Goal: Check status: Check status

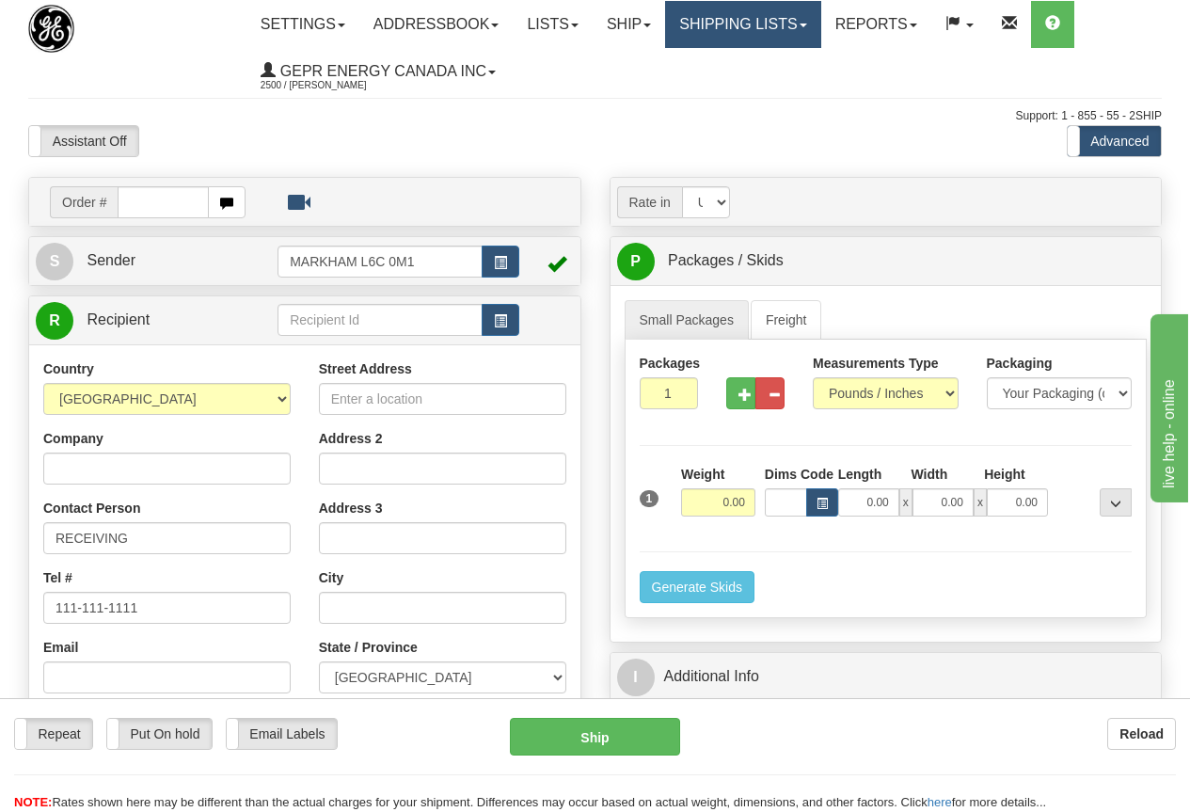
click at [726, 23] on link "Shipping lists" at bounding box center [742, 24] width 155 height 47
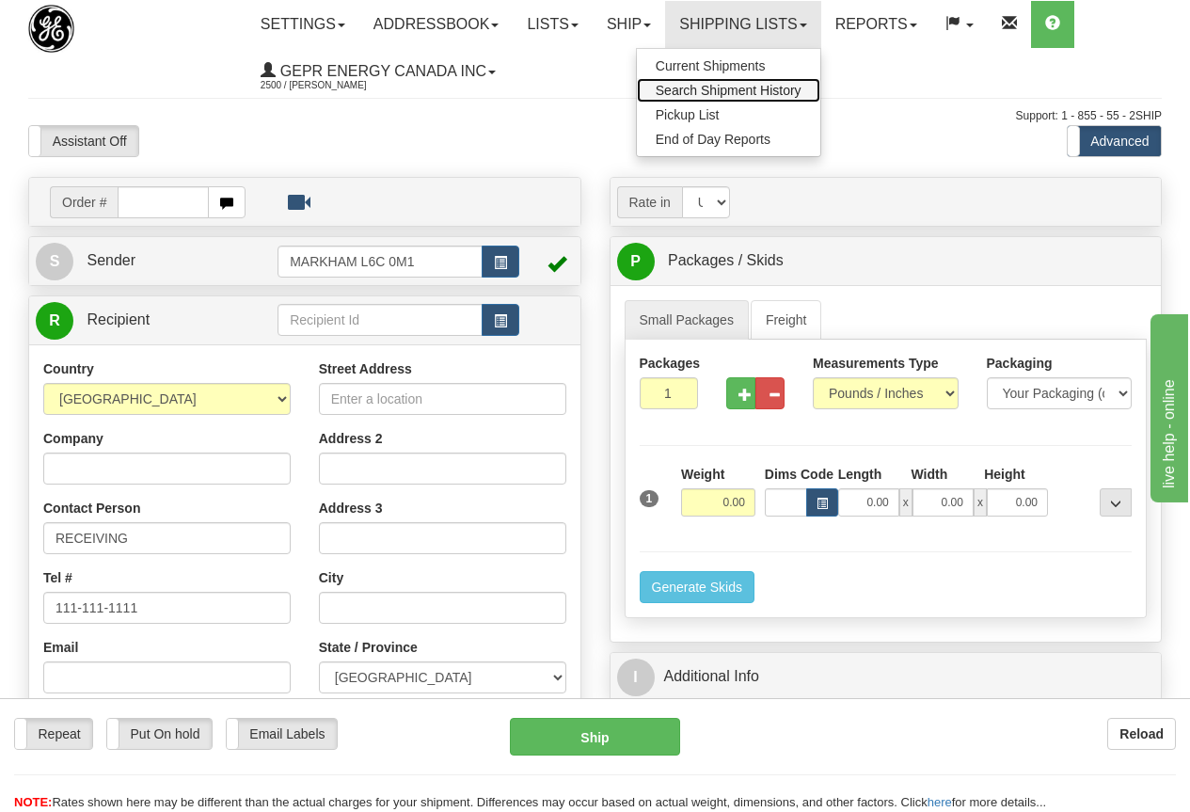
click at [754, 86] on span "Search Shipment History" at bounding box center [729, 90] width 146 height 15
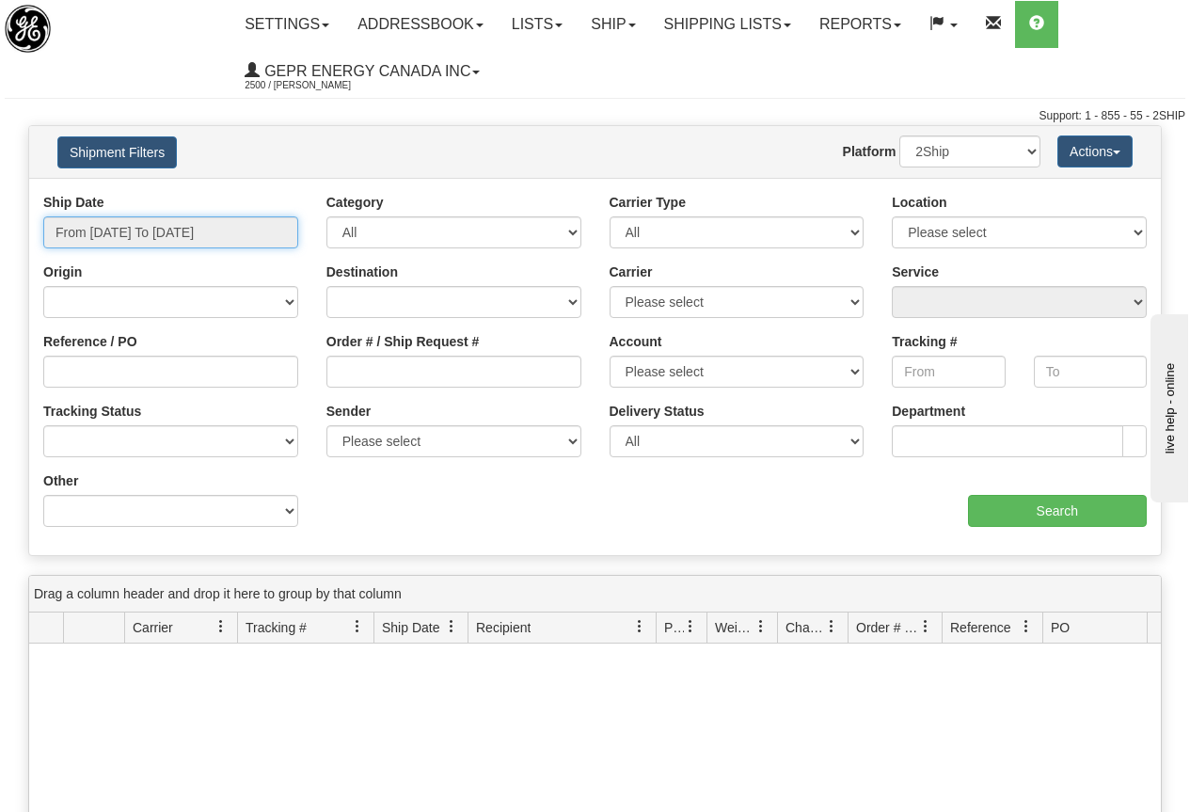
click at [147, 229] on input "From 09/01/2025 To 09/02/2025" at bounding box center [170, 232] width 255 height 32
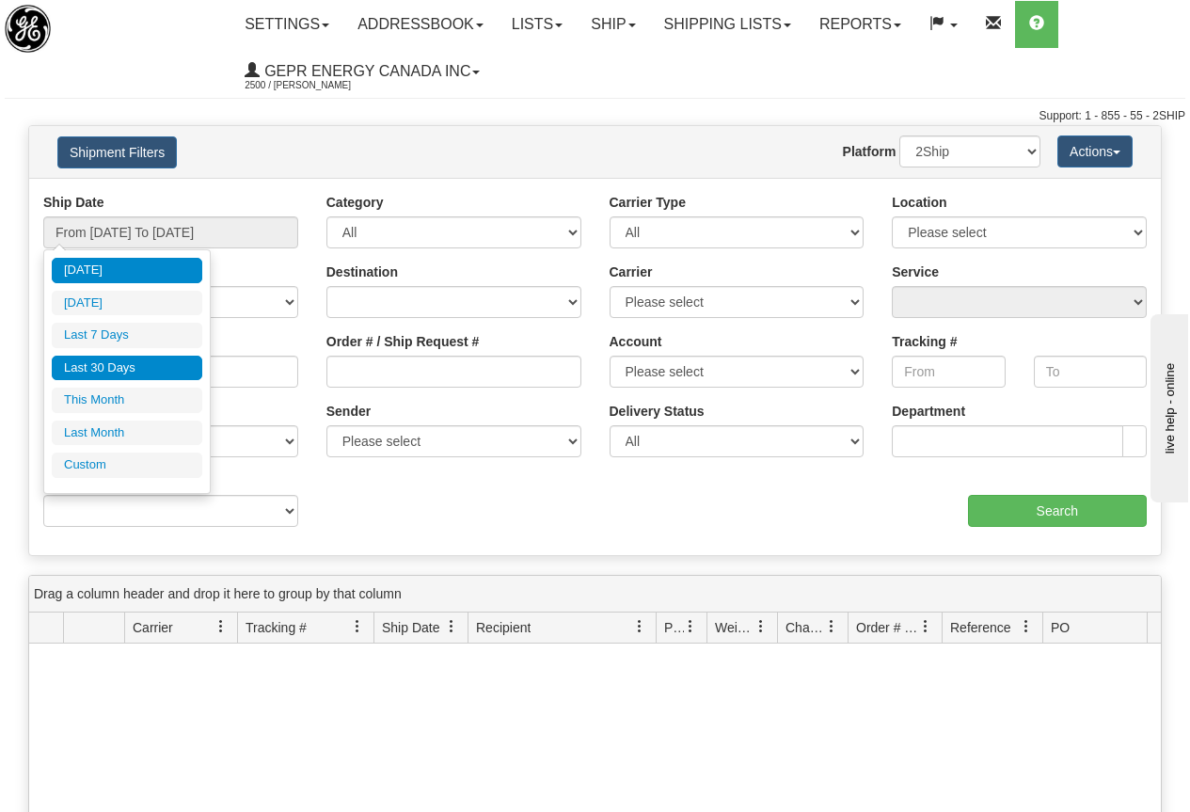
click at [147, 362] on li "Last 30 Days" at bounding box center [127, 368] width 150 height 25
type input "From 08/04/2025 To 09/02/2025"
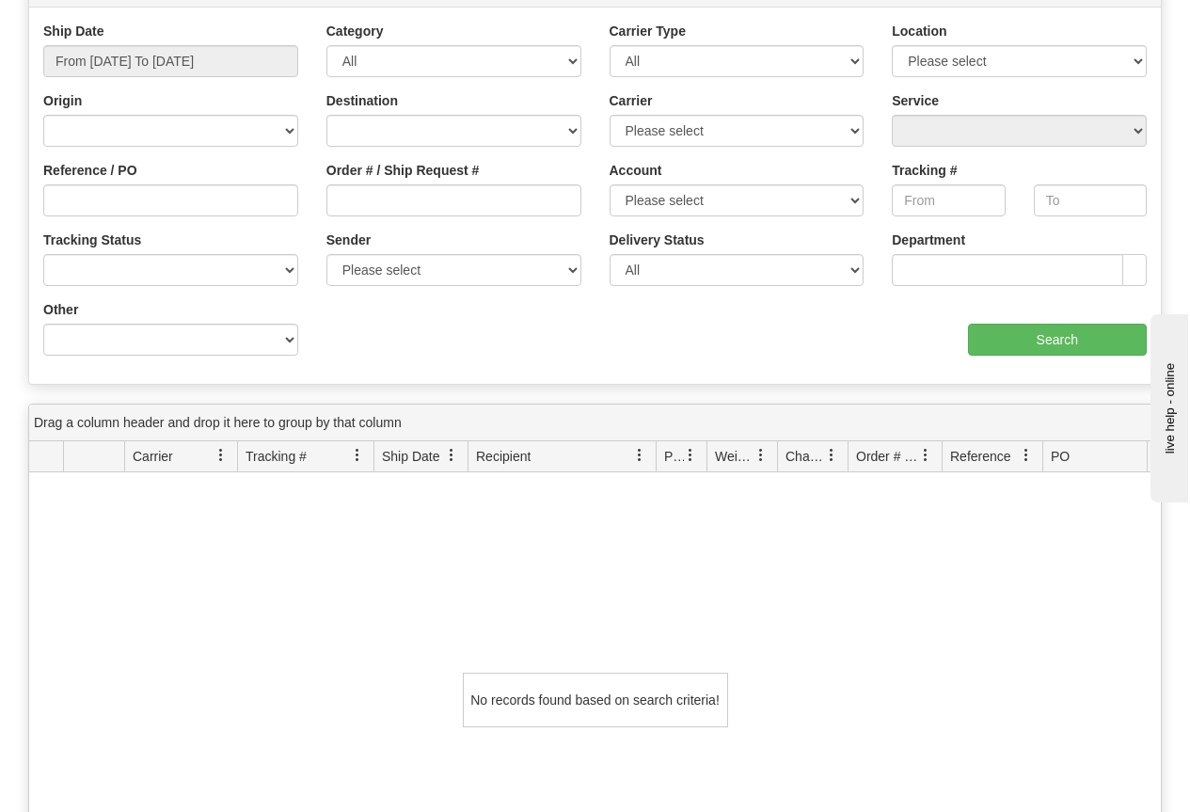
scroll to position [188, 0]
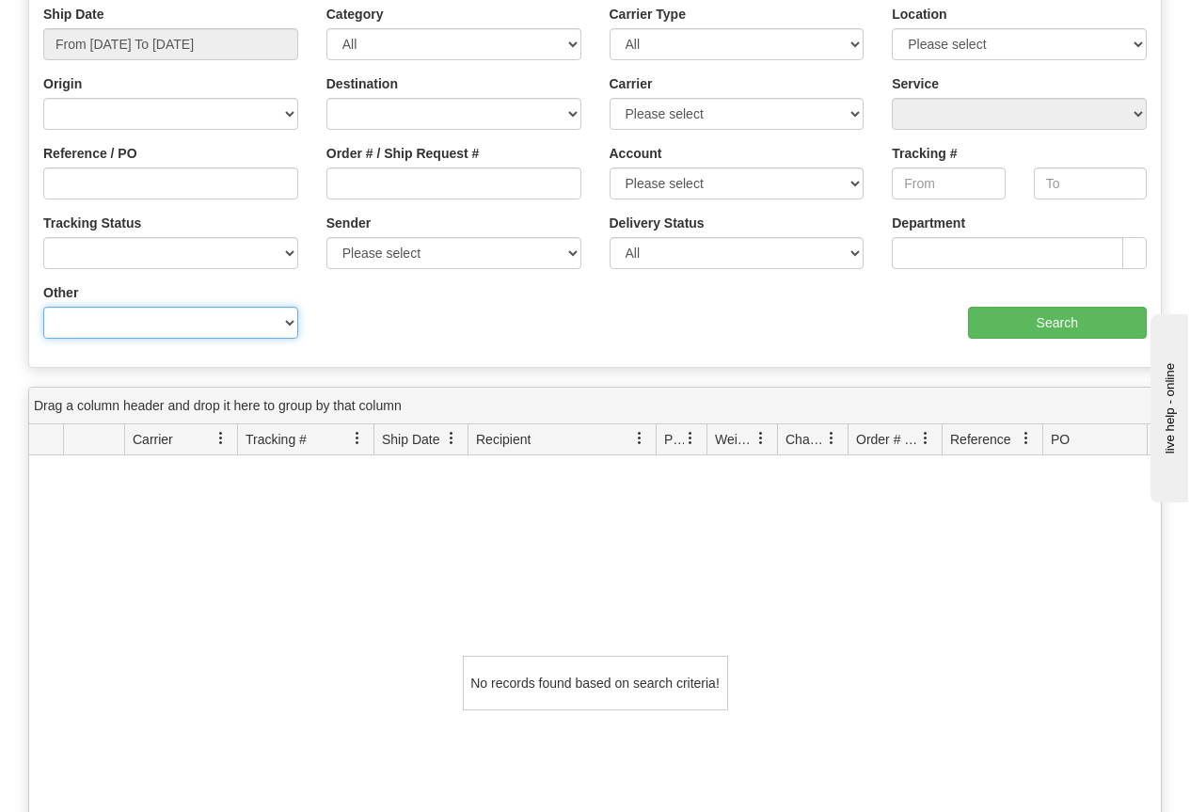
click at [103, 313] on select "Billing Account # Billing Type BOL # (LTL) Commodity Or Documents Consolidation…" at bounding box center [170, 323] width 255 height 32
select select "Recipient_ZIP"
click at [43, 307] on select "Billing Account # Billing Type BOL # (LTL) Commodity Or Documents Consolidation…" at bounding box center [170, 323] width 255 height 32
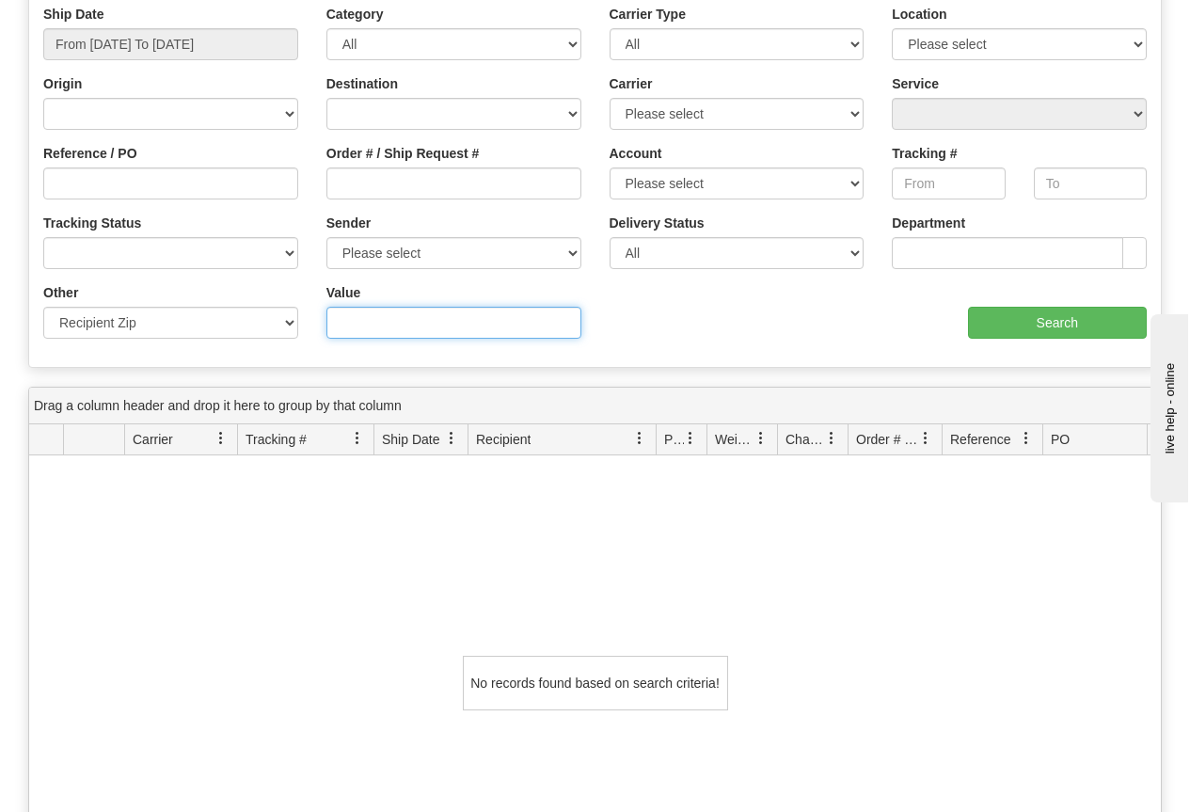
click at [358, 315] on input "Value" at bounding box center [453, 323] width 255 height 32
type input "77090"
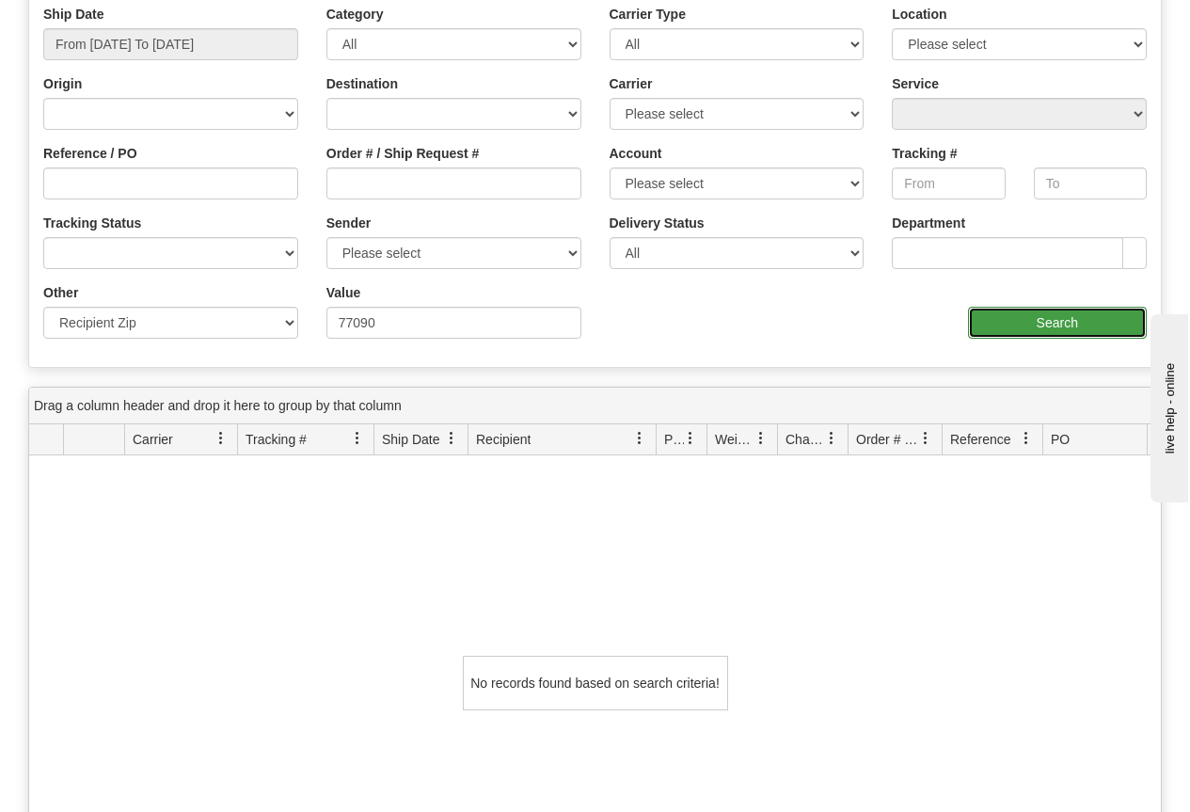
click at [1040, 325] on input "Search" at bounding box center [1058, 323] width 180 height 32
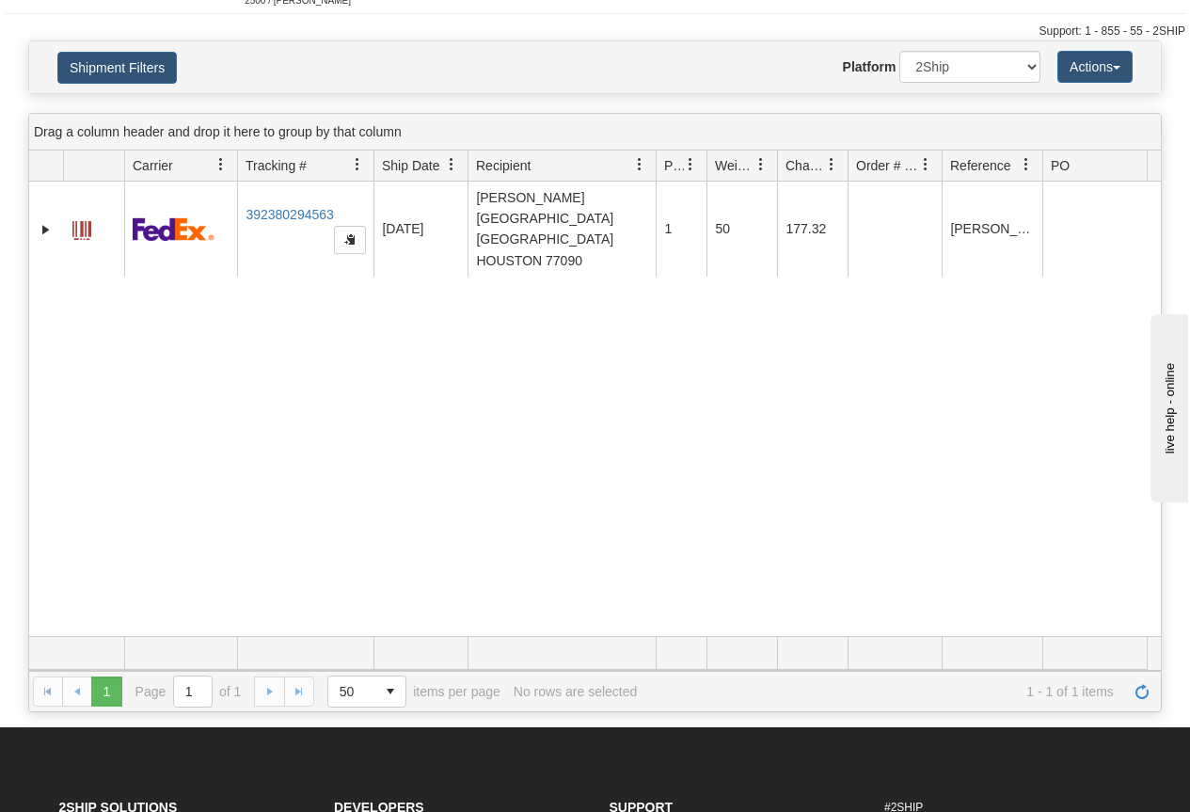
scroll to position [0, 0]
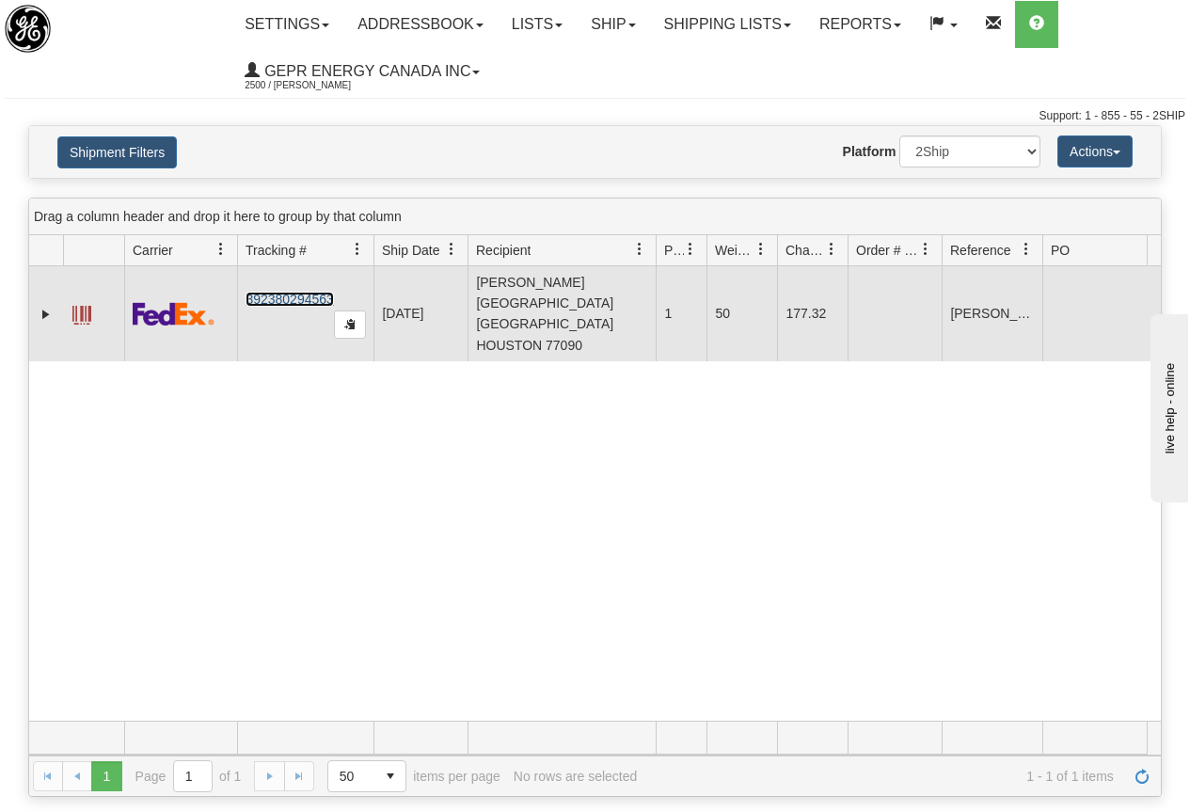
click at [293, 292] on link "392380294563" at bounding box center [288, 299] width 87 height 15
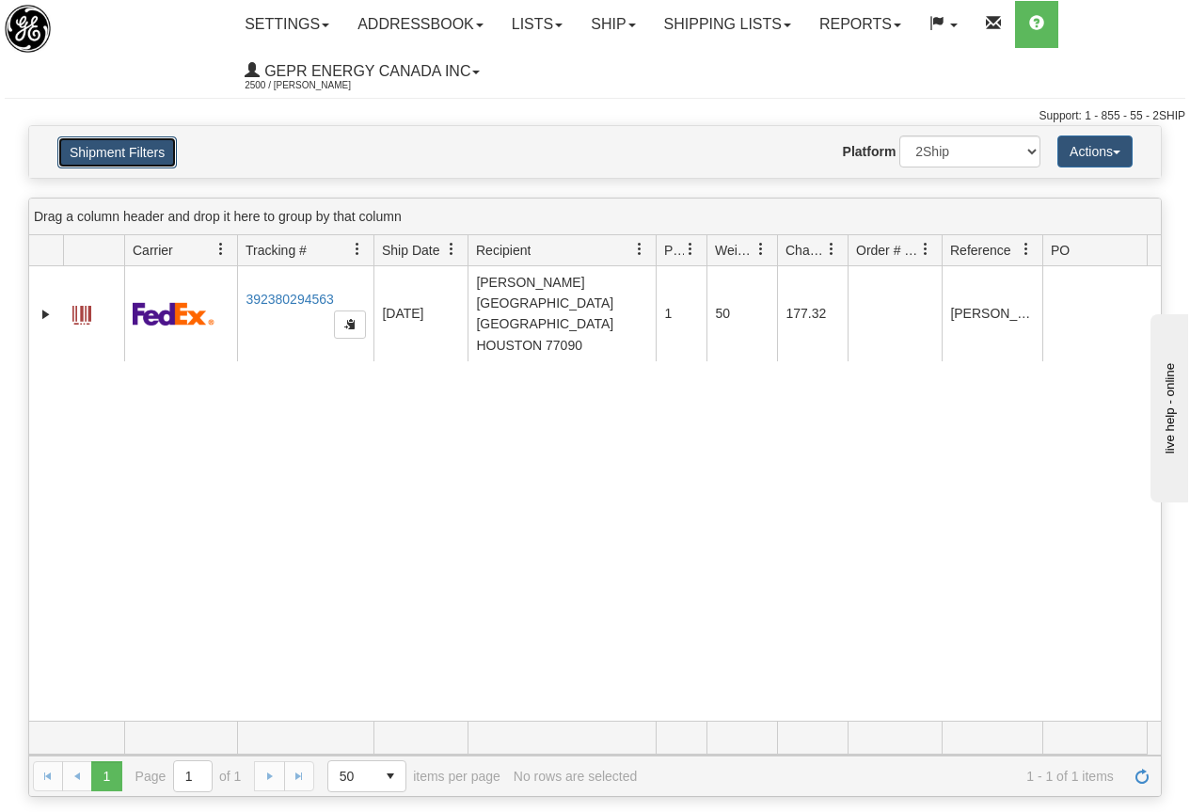
click at [108, 146] on button "Shipment Filters" at bounding box center [116, 152] width 119 height 32
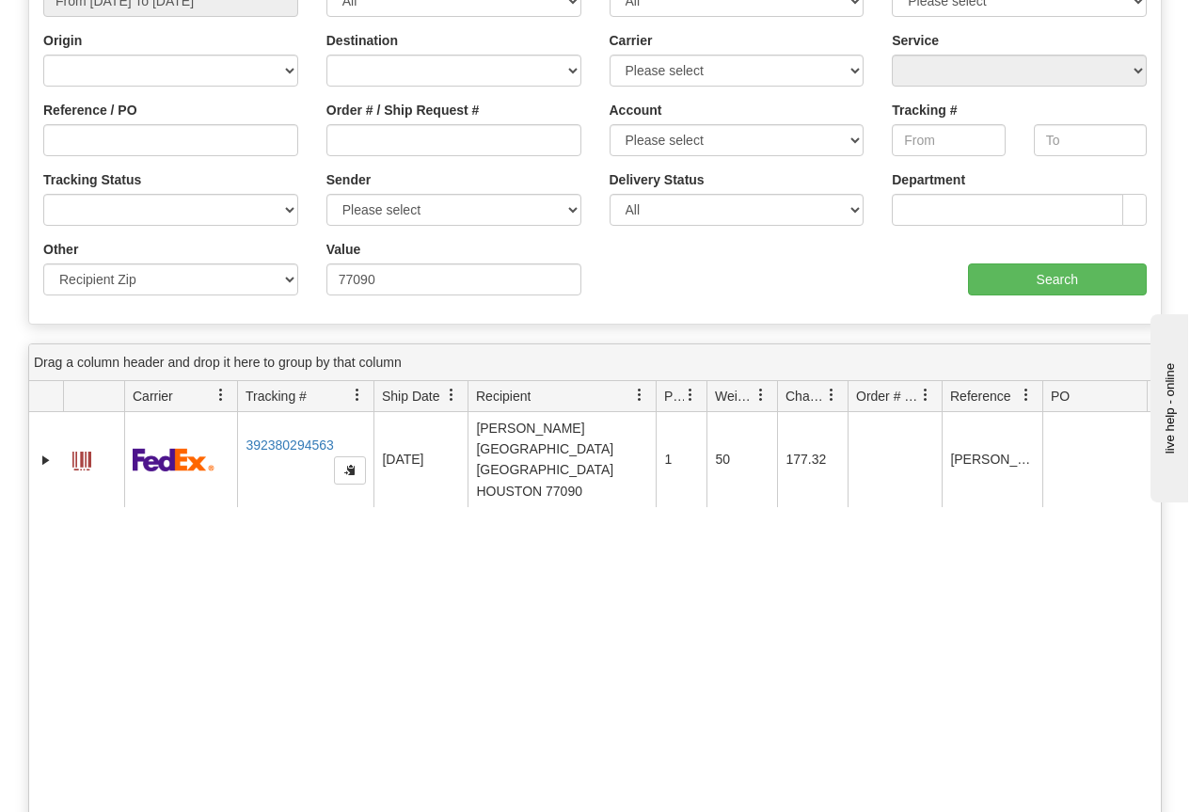
scroll to position [188, 0]
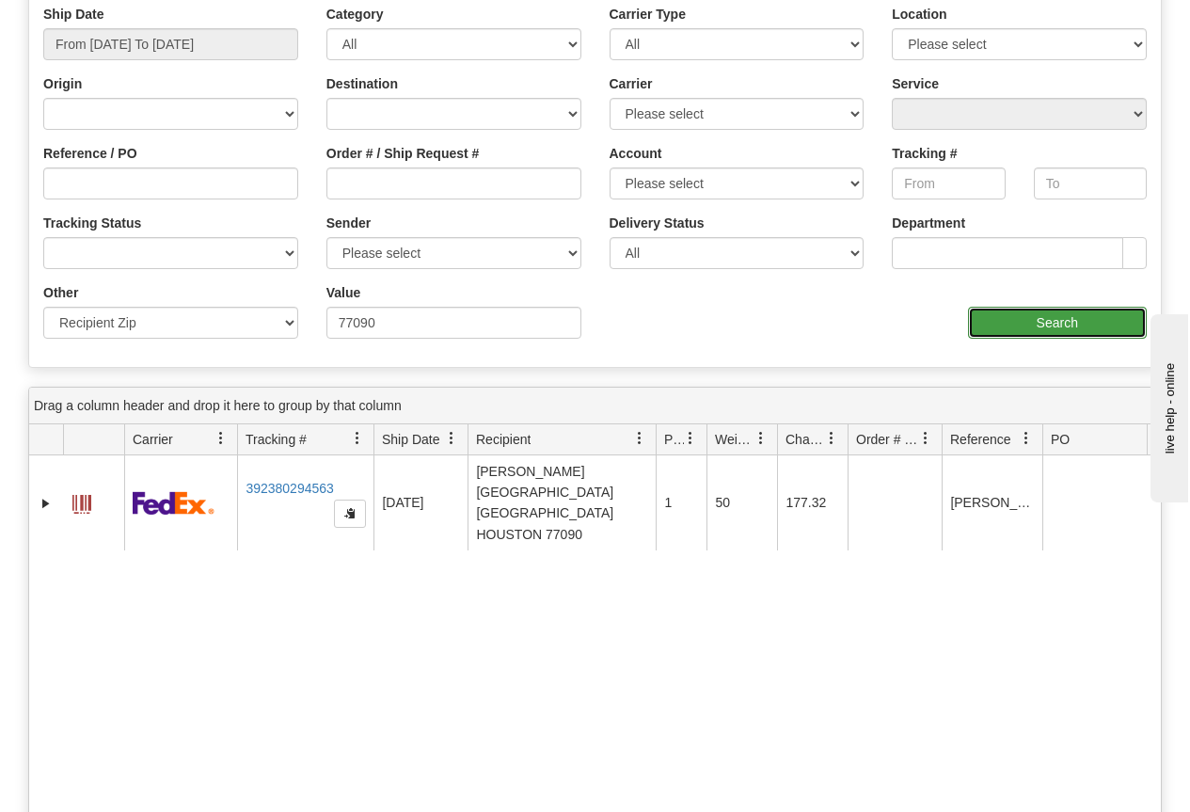
click at [1073, 318] on input "Search" at bounding box center [1058, 323] width 180 height 32
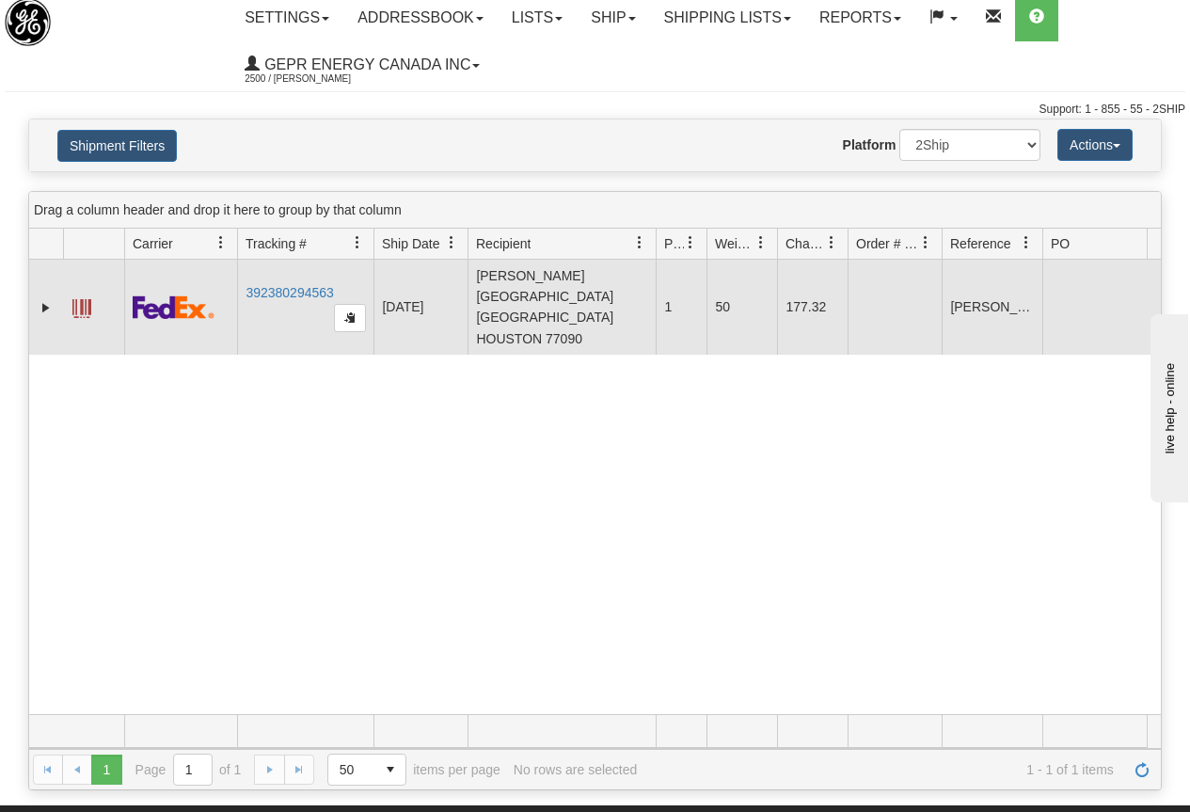
scroll to position [0, 0]
